Goal: Use online tool/utility: Utilize a website feature to perform a specific function

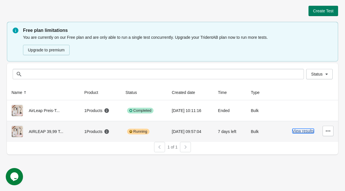
click at [298, 132] on button "View results" at bounding box center [303, 131] width 22 height 5
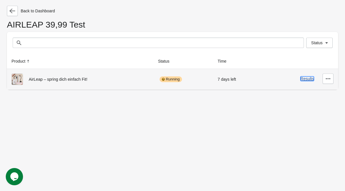
click at [303, 77] on button "Results" at bounding box center [306, 78] width 13 height 5
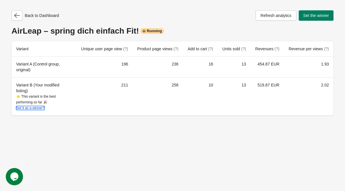
click at [33, 107] on button "Set it as a winner?" at bounding box center [30, 108] width 28 height 4
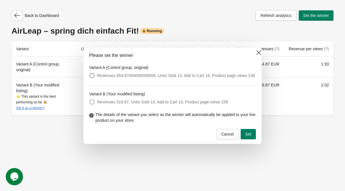
click at [96, 105] on label "Revenues 519.87, Units Sold 13, Add to Cart 10, Product page views 258" at bounding box center [158, 102] width 139 height 8
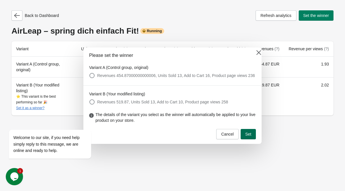
click at [245, 136] on span "Set" at bounding box center [248, 134] width 6 height 5
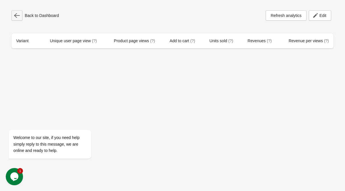
click at [21, 15] on button "button" at bounding box center [16, 15] width 11 height 10
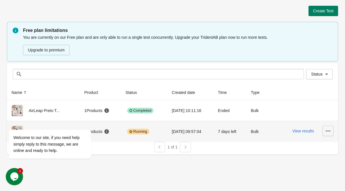
click at [328, 132] on icon "button" at bounding box center [328, 131] width 6 height 6
click at [321, 168] on span "Finish" at bounding box center [322, 170] width 11 height 6
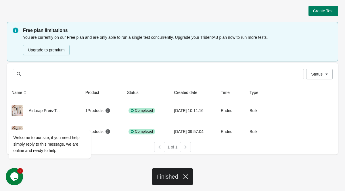
click at [187, 175] on icon "button" at bounding box center [185, 176] width 5 height 5
click at [14, 122] on icon "Chat attention grabber" at bounding box center [12, 121] width 5 height 5
